Goal: Task Accomplishment & Management: Manage account settings

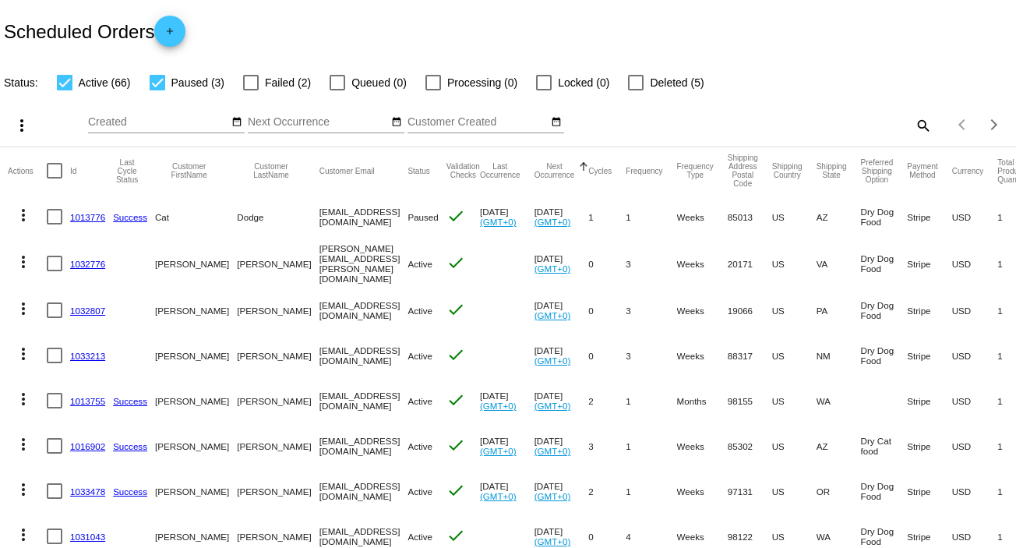
click at [913, 124] on mat-icon "search" at bounding box center [922, 125] width 19 height 24
click at [711, 125] on input "Search" at bounding box center [805, 122] width 253 height 12
paste input "[EMAIL_ADDRESS][DOMAIN_NAME]"
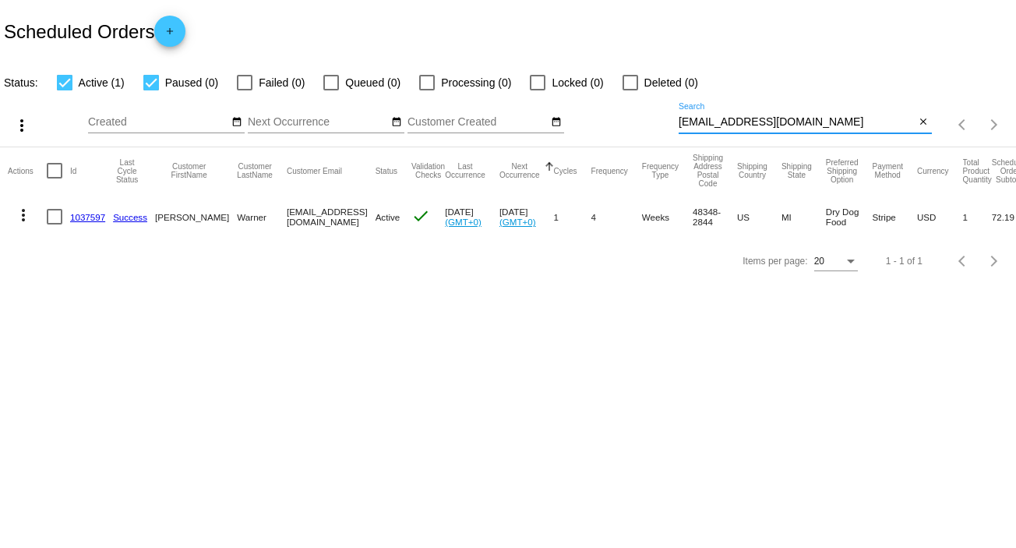
type input "[EMAIL_ADDRESS][DOMAIN_NAME]"
click at [90, 221] on link "1037597" at bounding box center [87, 217] width 35 height 10
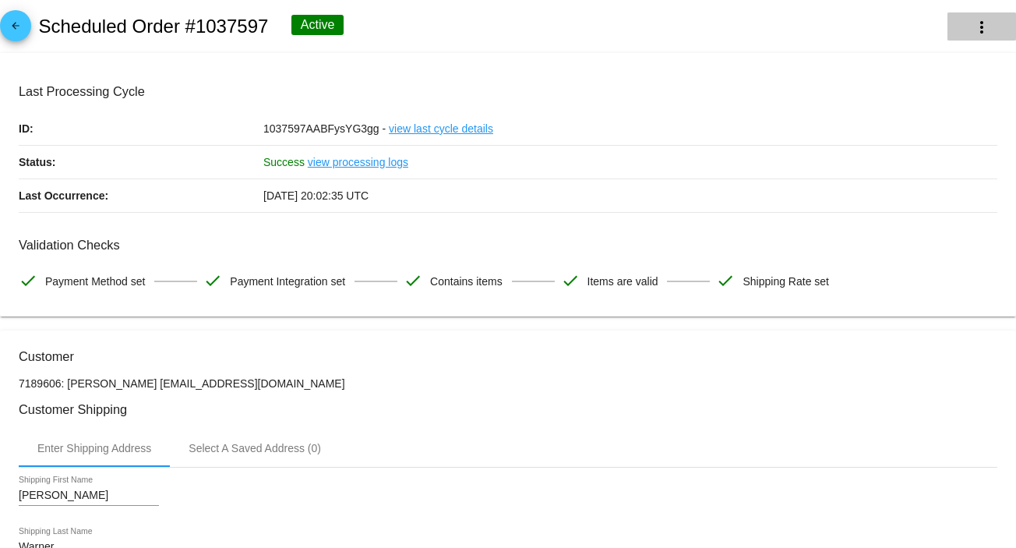
click at [975, 29] on mat-icon "more_vert" at bounding box center [982, 27] width 19 height 19
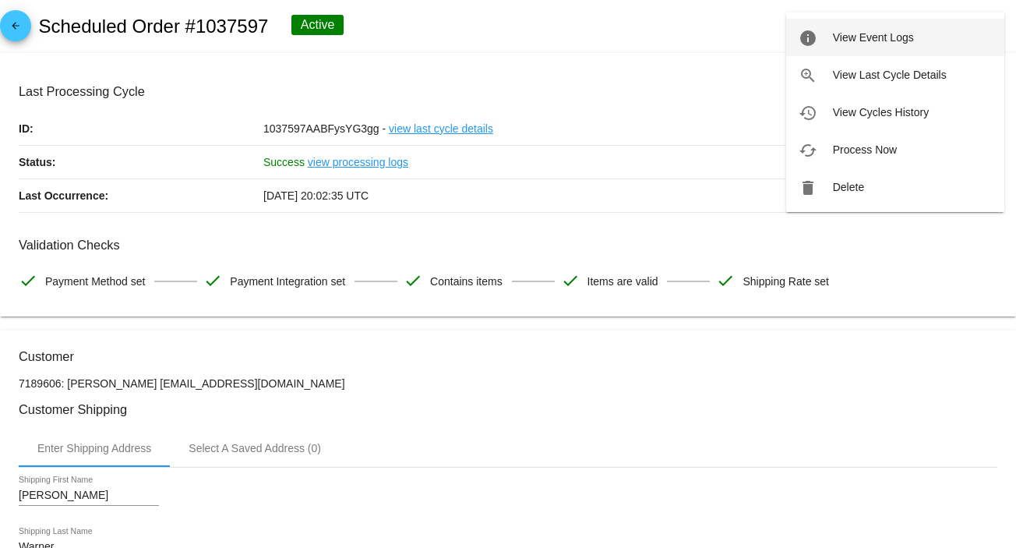
click at [892, 37] on span "View Event Logs" at bounding box center [873, 37] width 81 height 12
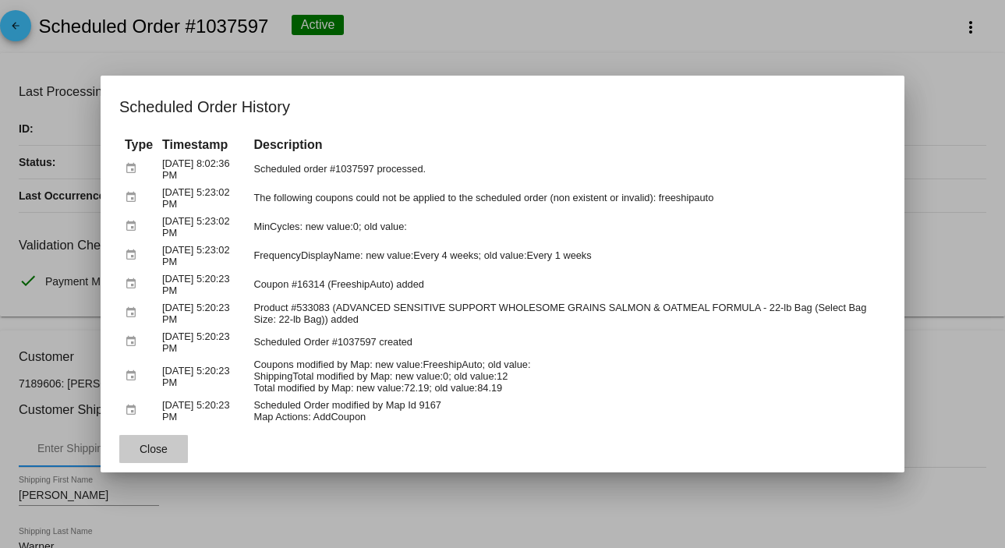
click at [141, 443] on span "Close" at bounding box center [154, 449] width 28 height 12
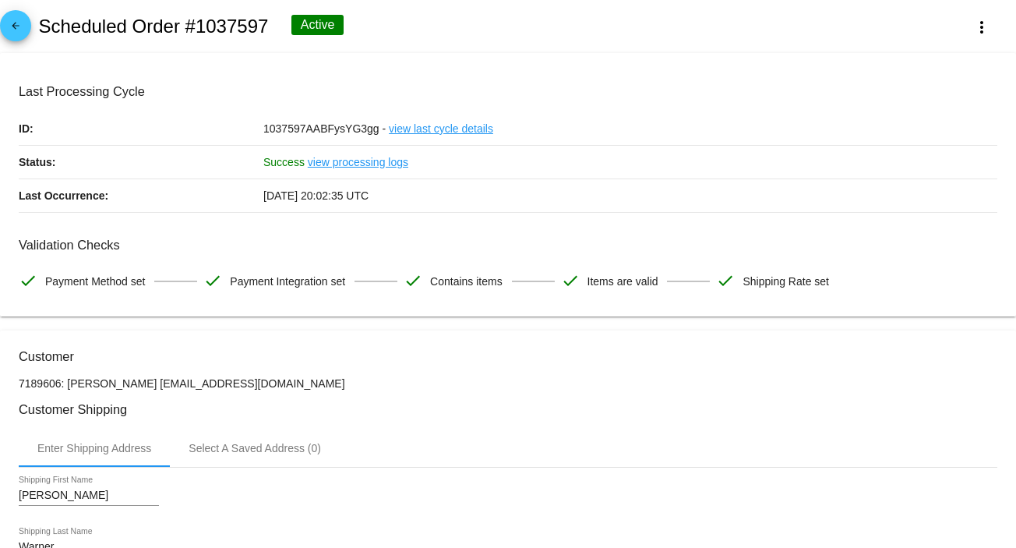
click at [12, 34] on mat-icon "arrow_back" at bounding box center [15, 29] width 19 height 19
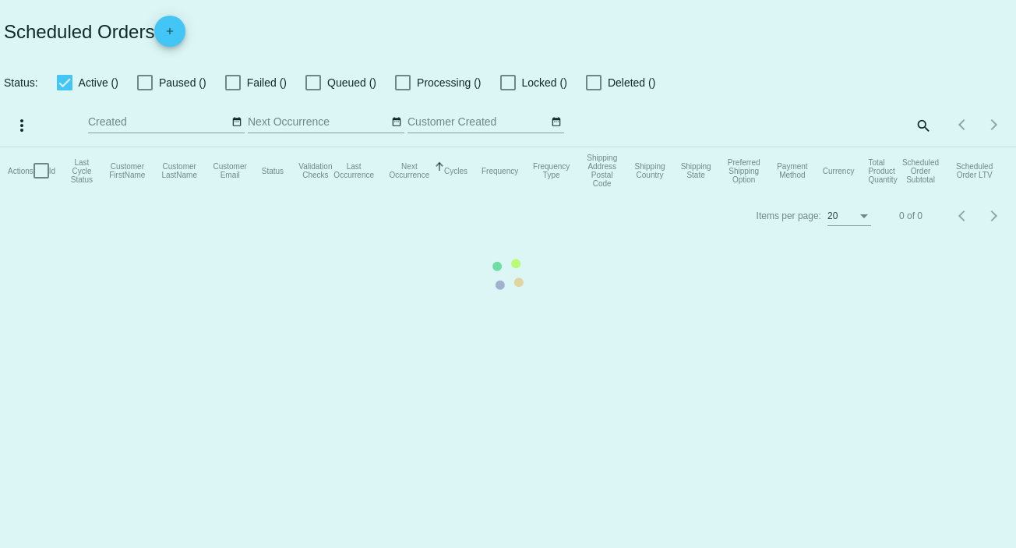
checkbox input "true"
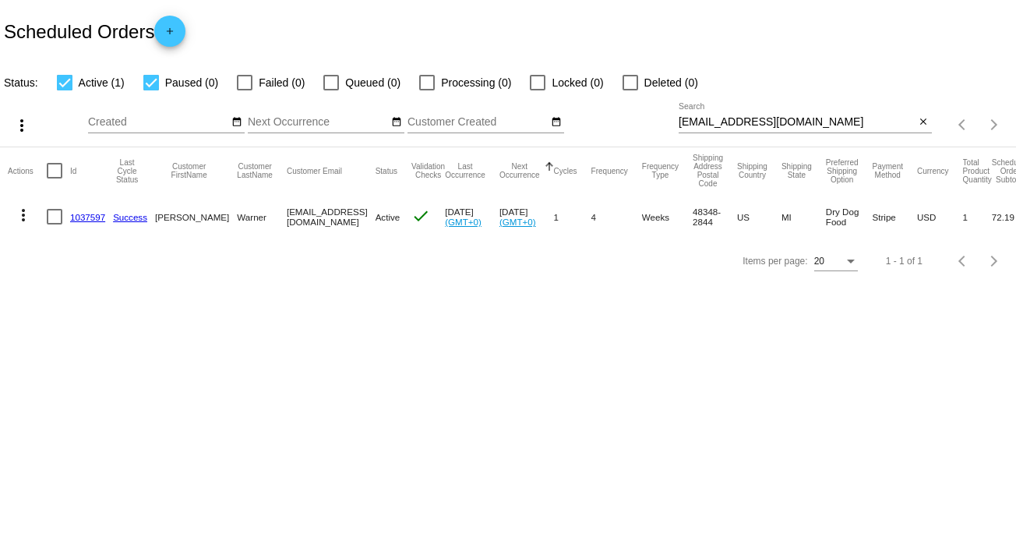
click at [85, 214] on link "1037597" at bounding box center [87, 217] width 35 height 10
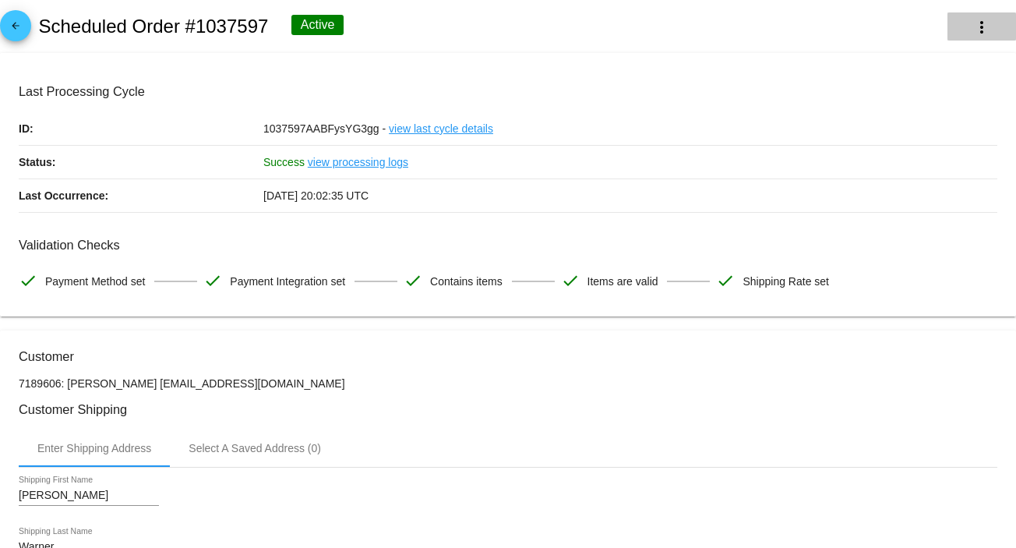
click at [973, 21] on mat-icon "more_vert" at bounding box center [982, 27] width 19 height 19
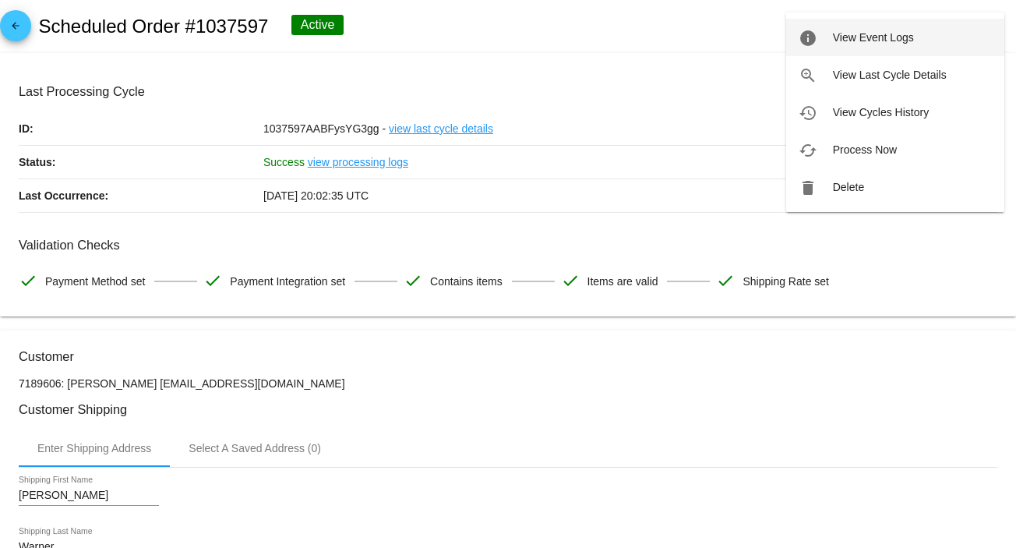
click at [897, 39] on span "View Event Logs" at bounding box center [873, 37] width 81 height 12
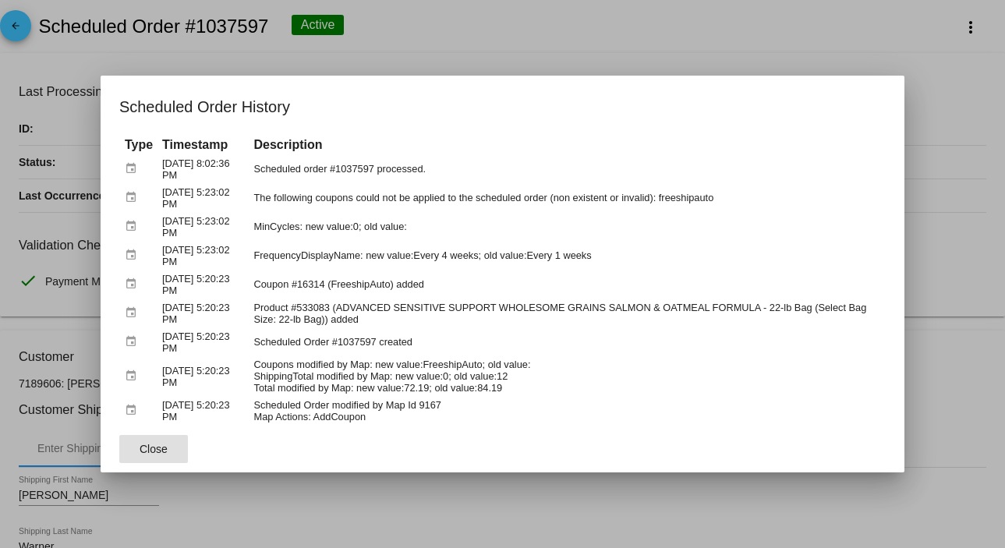
click at [145, 453] on button "Close" at bounding box center [153, 449] width 69 height 28
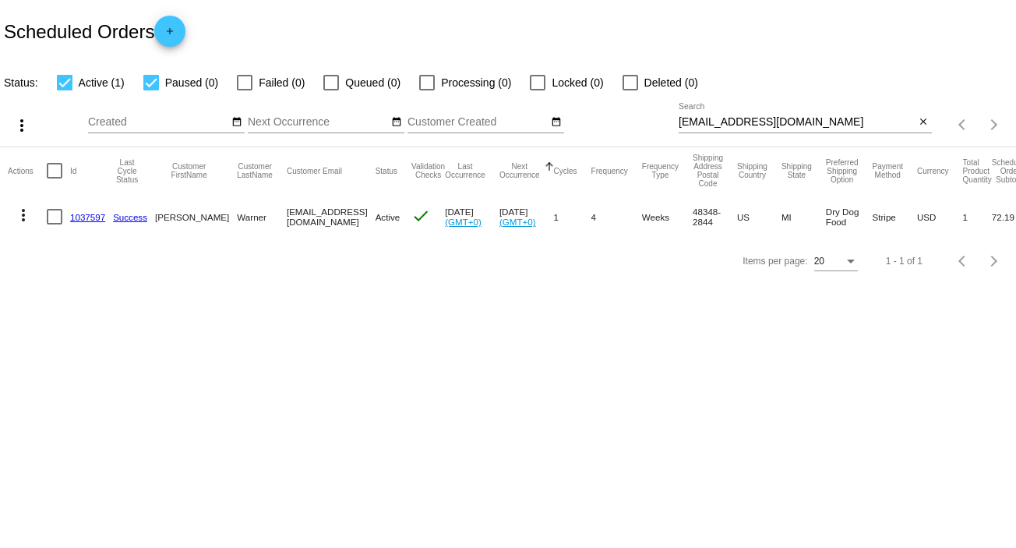
click at [83, 217] on link "1037597" at bounding box center [87, 217] width 35 height 10
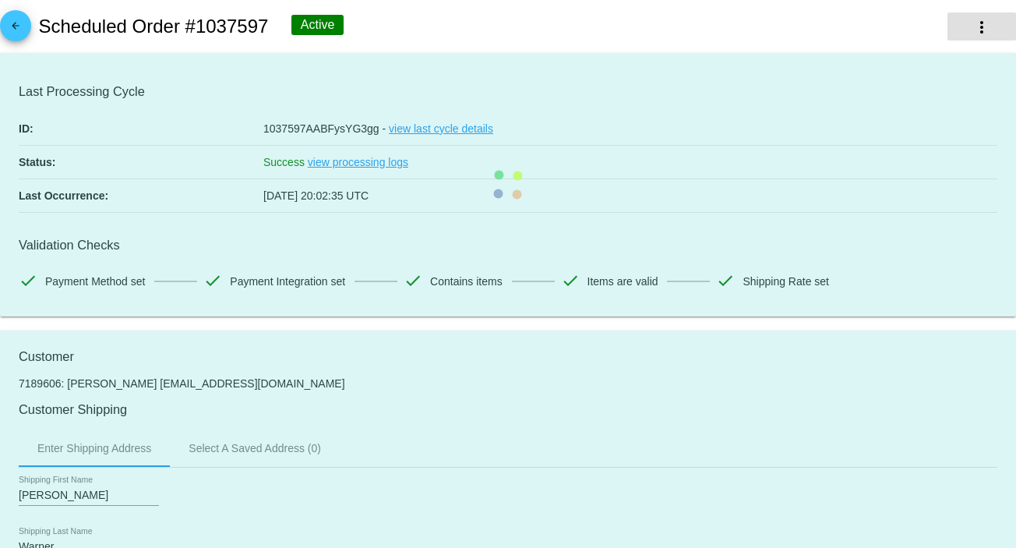
click at [973, 19] on mat-icon "more_vert" at bounding box center [982, 27] width 19 height 19
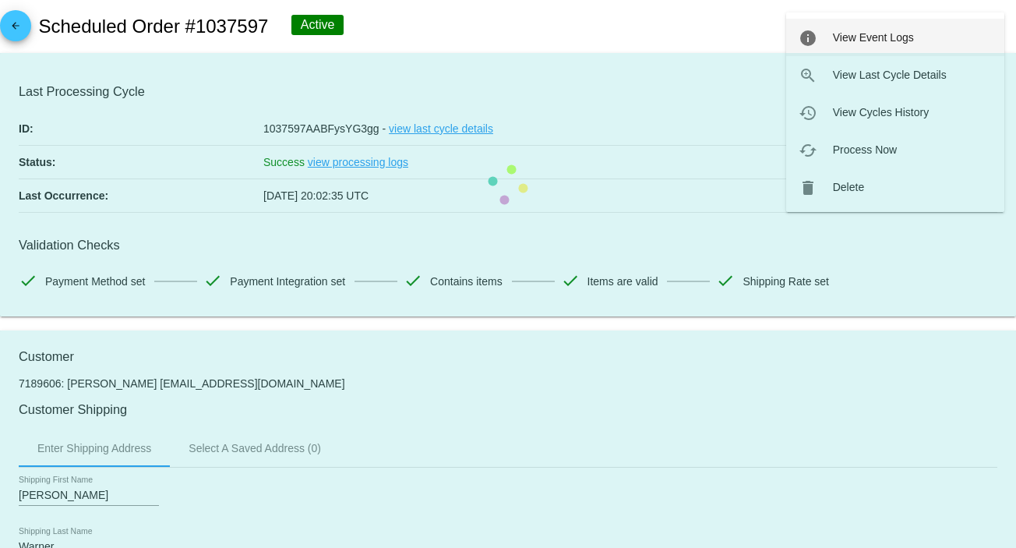
click at [911, 34] on span "View Event Logs" at bounding box center [873, 37] width 81 height 12
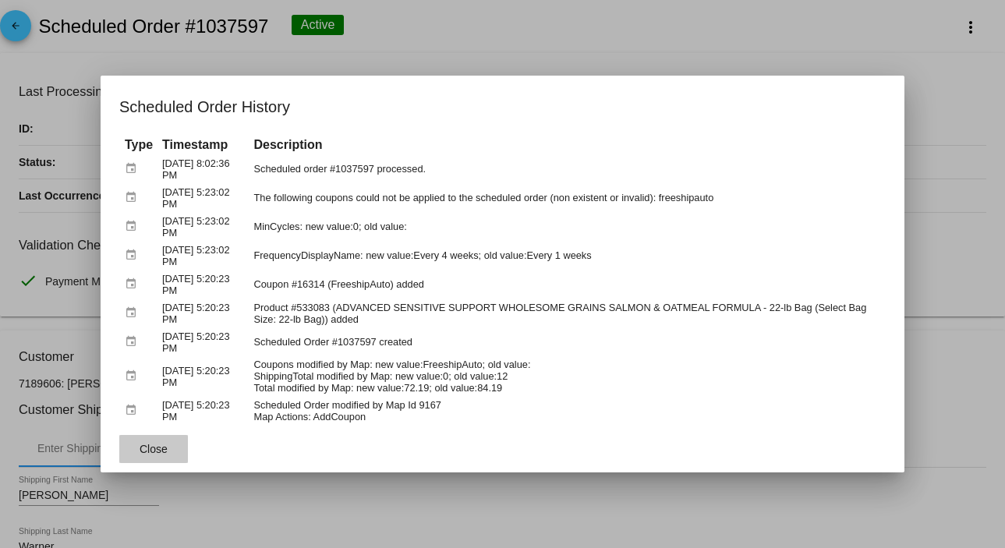
click at [159, 449] on span "Close" at bounding box center [154, 449] width 28 height 12
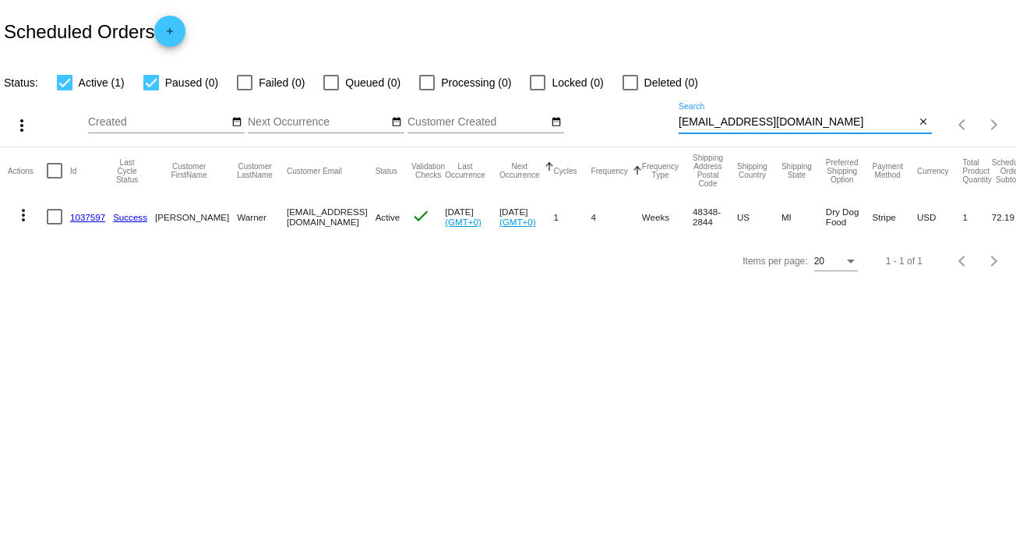
drag, startPoint x: 802, startPoint y: 121, endPoint x: 574, endPoint y: 155, distance: 230.9
click at [574, 155] on app-dashboard-scheduled-orders "Scheduled Orders add Status: Active (1) Paused (0) Failed (0) Queued (0) Proces…" at bounding box center [508, 141] width 1016 height 283
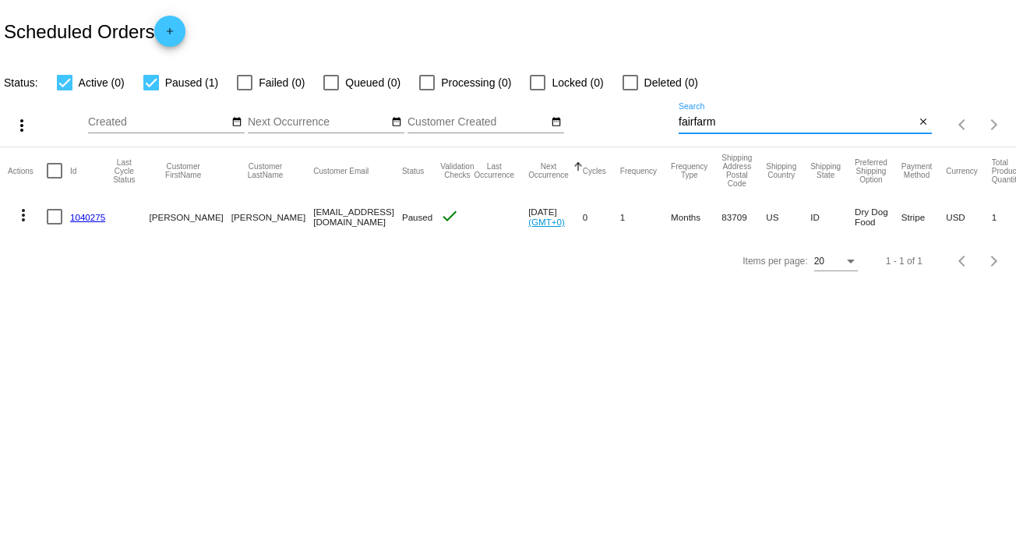
type input "fairfarm"
click at [89, 219] on link "1040275" at bounding box center [87, 217] width 35 height 10
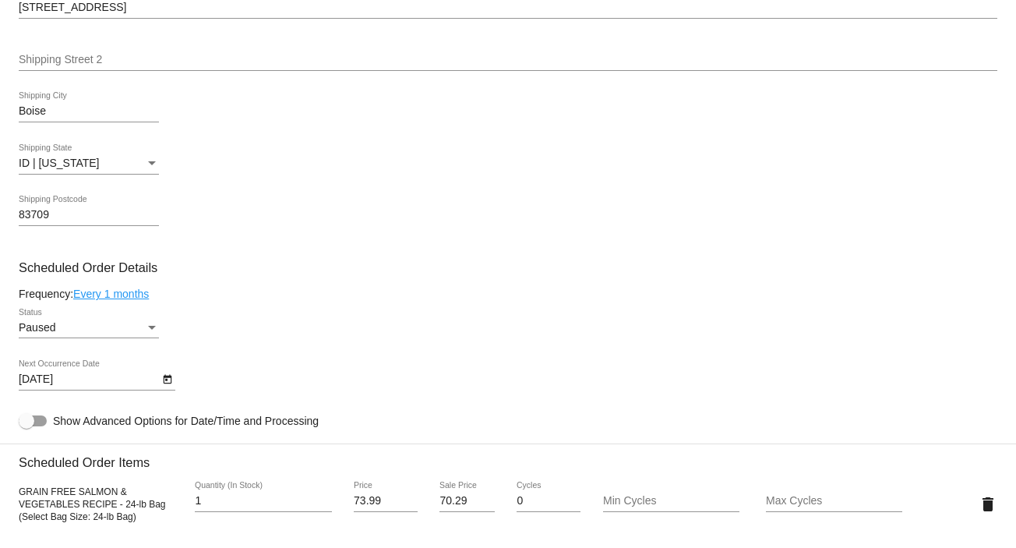
scroll to position [581, 0]
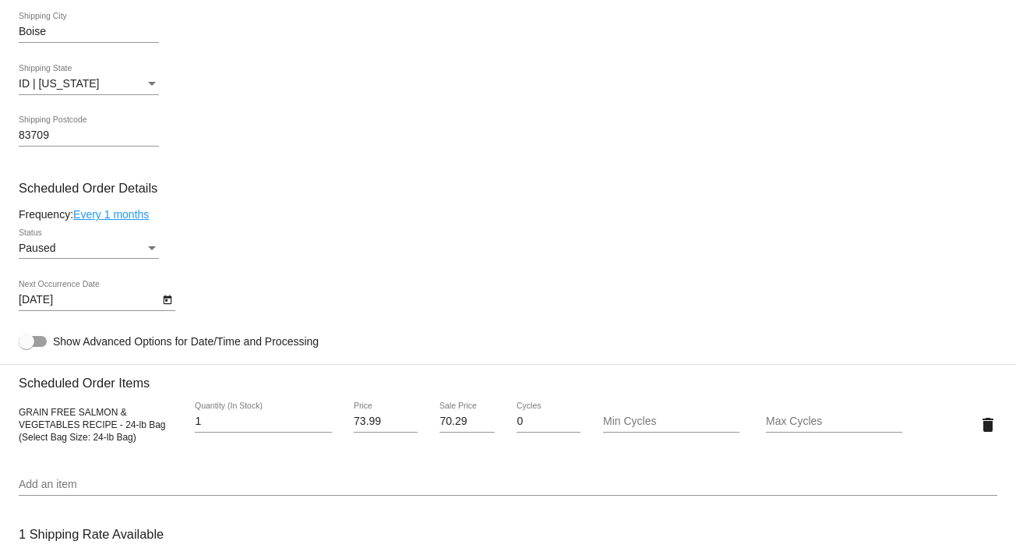
click at [65, 249] on div "Paused" at bounding box center [82, 248] width 126 height 12
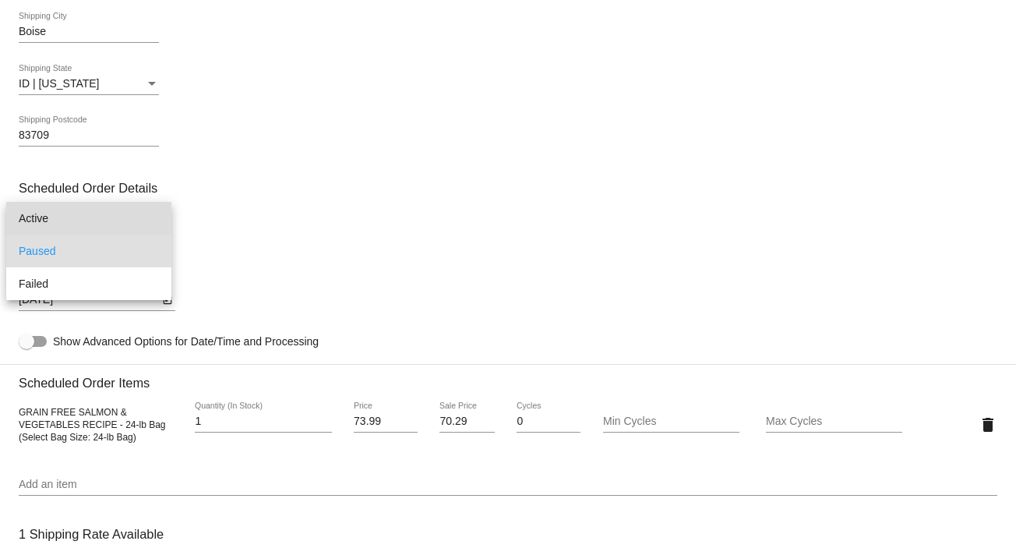
click at [69, 218] on span "Active" at bounding box center [89, 218] width 140 height 33
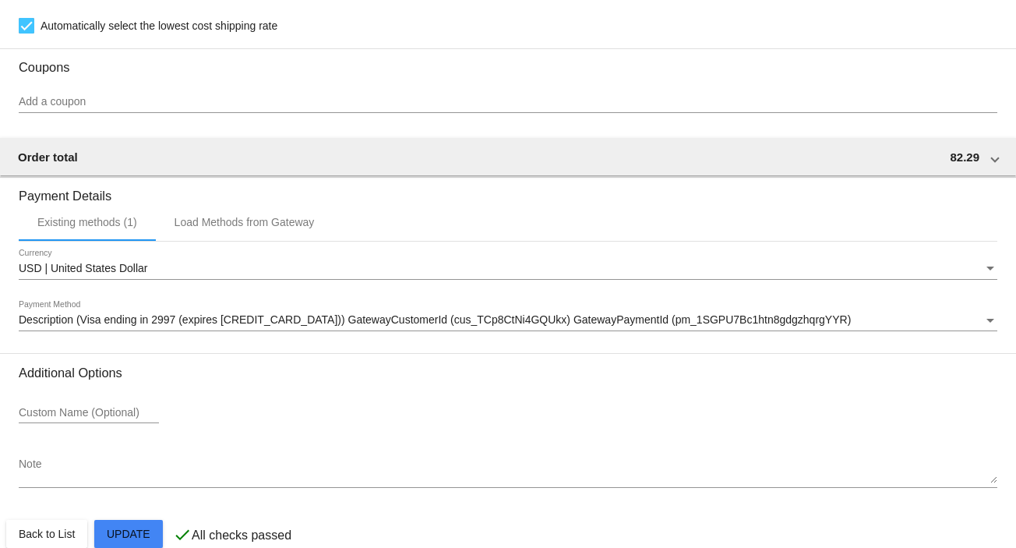
scroll to position [1205, 0]
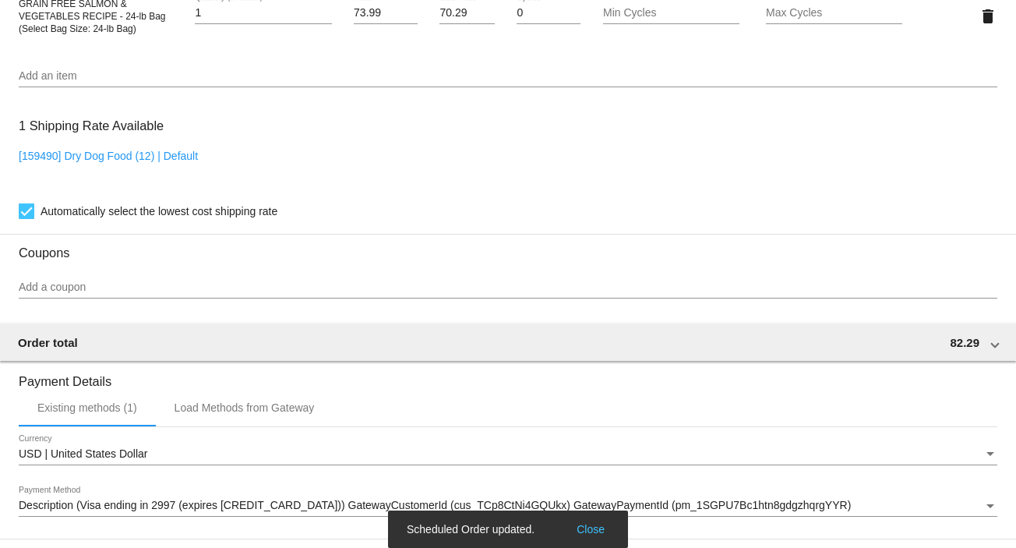
scroll to position [998, 0]
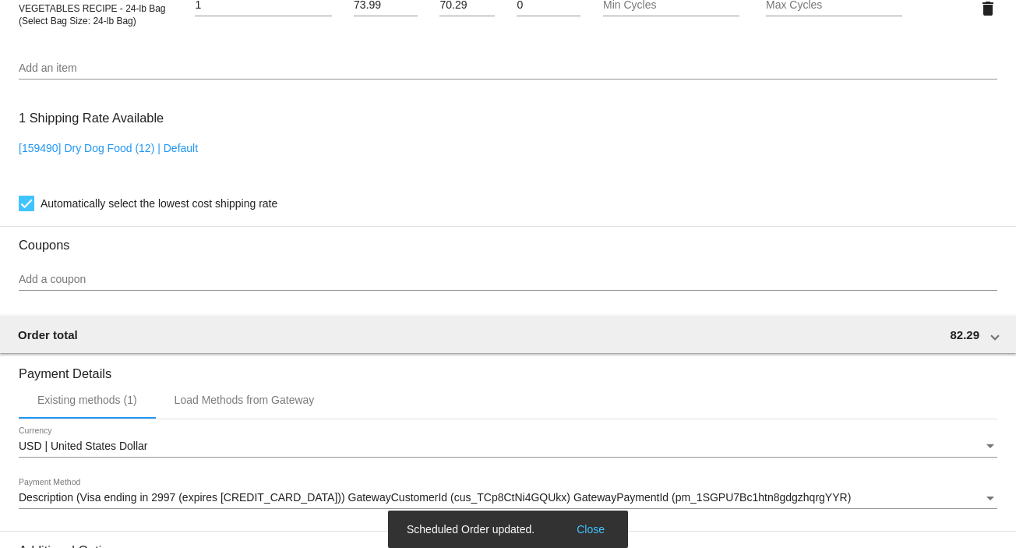
click at [31, 278] on input "Add a coupon" at bounding box center [508, 280] width 979 height 12
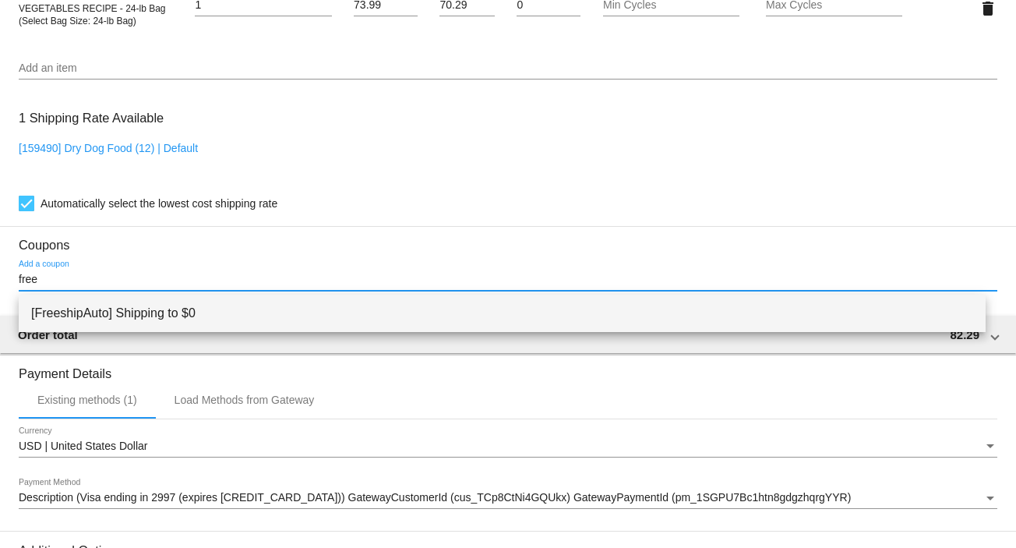
type input "free"
click at [70, 311] on span "[FreeshipAuto] Shipping to $0" at bounding box center [502, 313] width 942 height 37
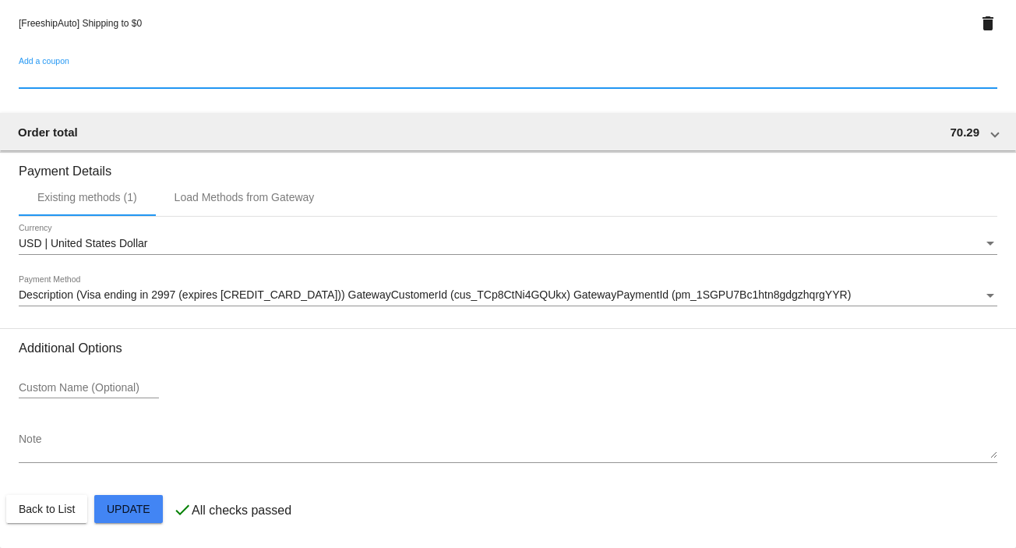
scroll to position [1259, 0]
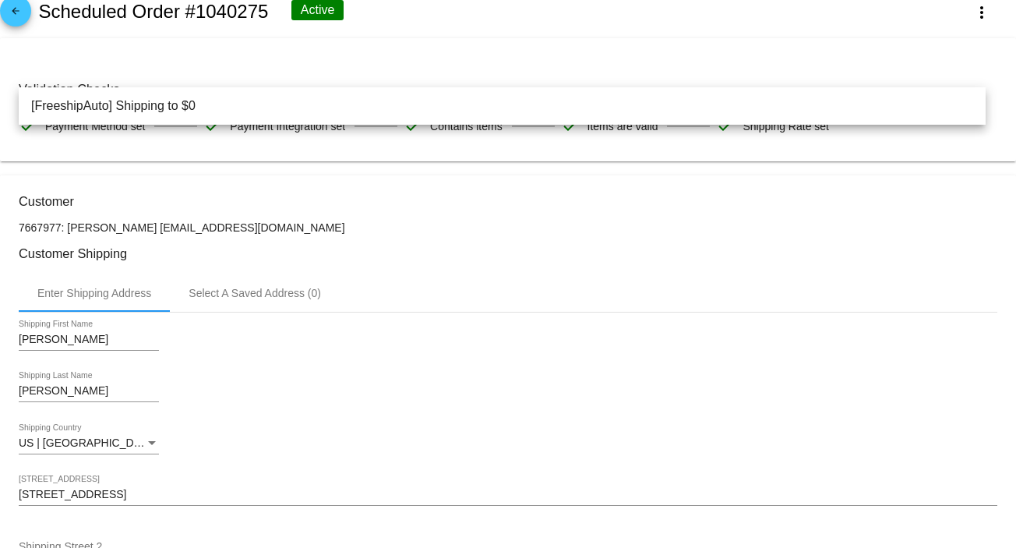
scroll to position [0, 0]
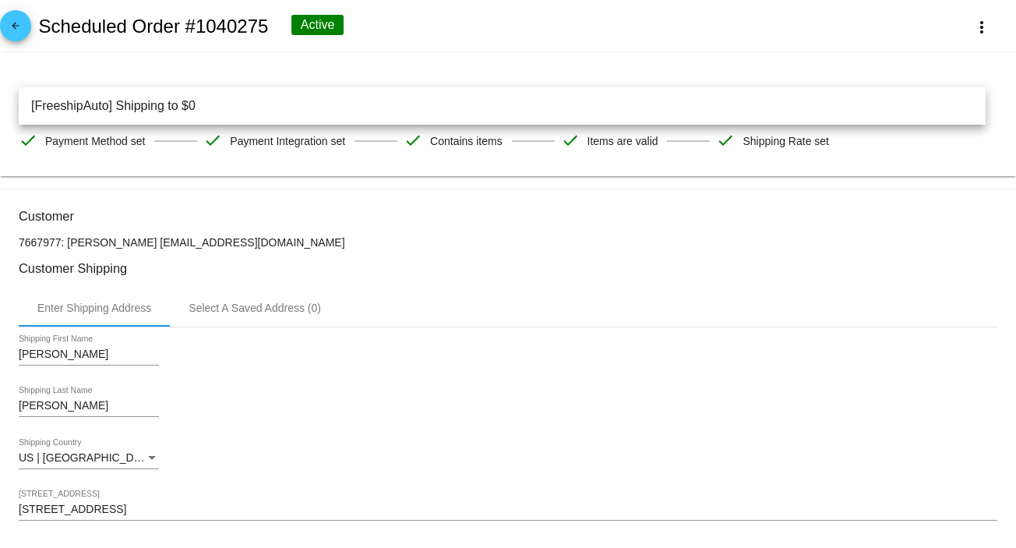
click at [16, 27] on mat-icon "arrow_back" at bounding box center [15, 29] width 19 height 19
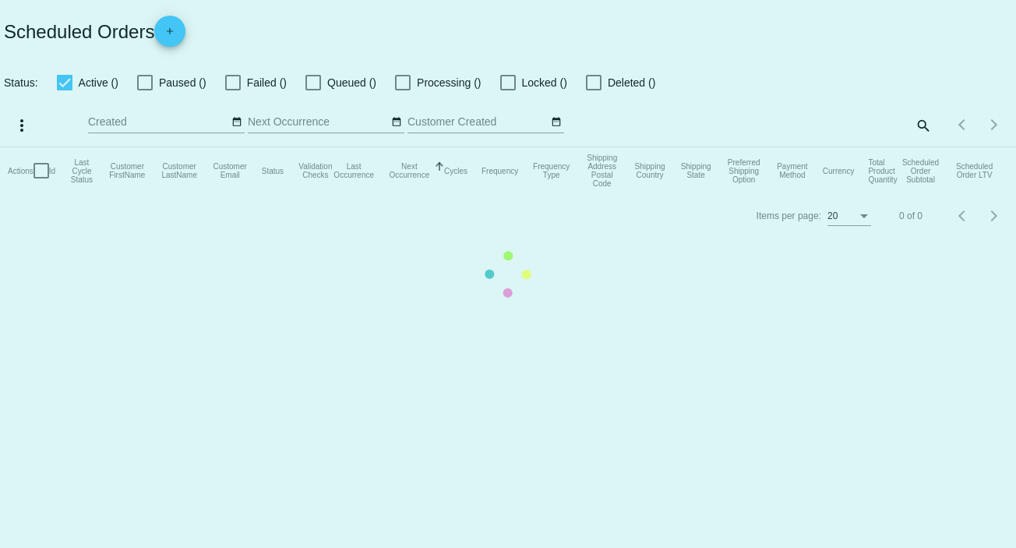
checkbox input "true"
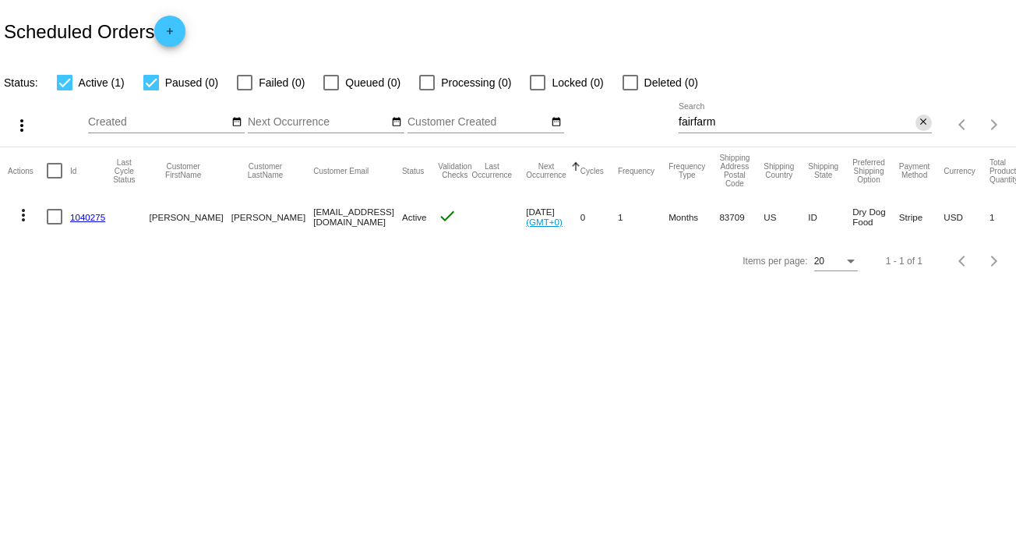
click at [920, 121] on mat-icon "close" at bounding box center [923, 122] width 11 height 12
